Goal: Transaction & Acquisition: Subscribe to service/newsletter

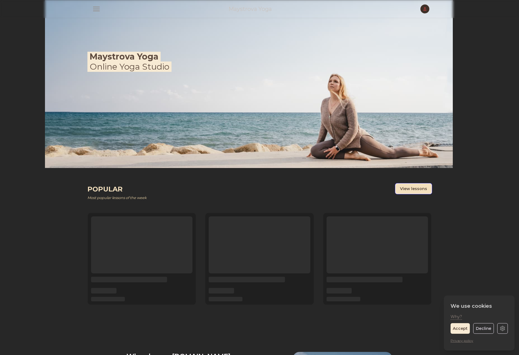
click at [420, 191] on button "View lessons" at bounding box center [414, 189] width 36 height 10
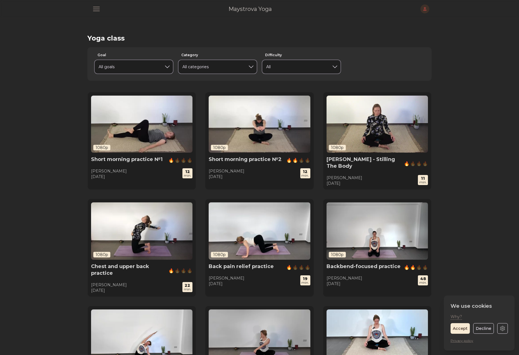
click at [369, 136] on img at bounding box center [377, 124] width 101 height 57
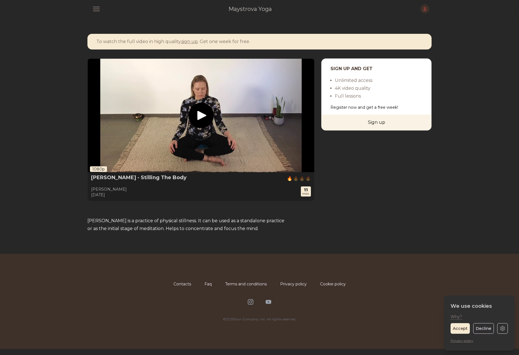
click at [360, 96] on li "Full lessons" at bounding box center [378, 96] width 87 height 8
click at [188, 42] on link "sign up" at bounding box center [189, 41] width 16 height 5
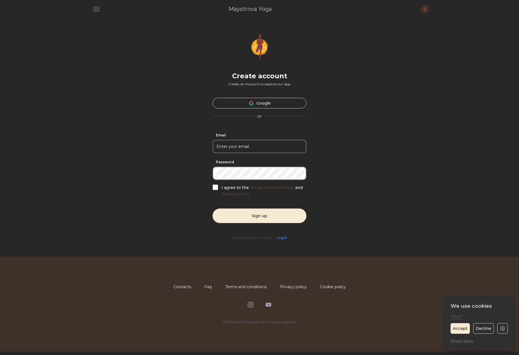
click at [458, 315] on button "Why?" at bounding box center [456, 317] width 11 height 6
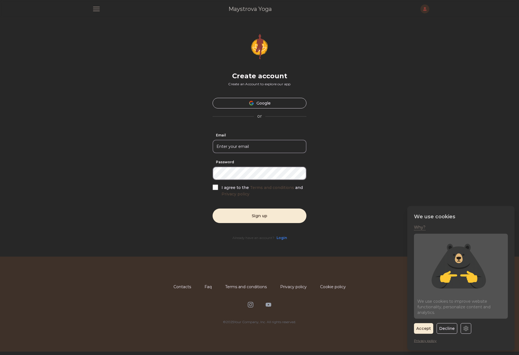
click at [418, 239] on img at bounding box center [460, 266] width 87 height 58
click at [377, 175] on body "Open main menu Maystrova Yoga Open user menu Close panel Home Video-lessons Bio…" at bounding box center [259, 175] width 519 height 351
